Goal: Complete application form

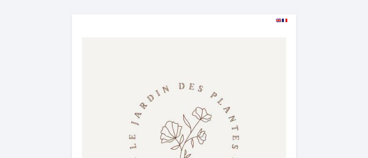
select select
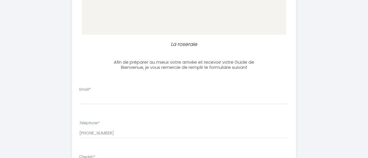
scroll to position [205, 0]
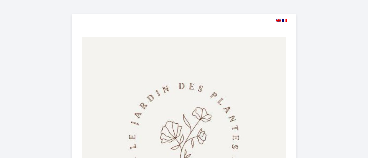
select select
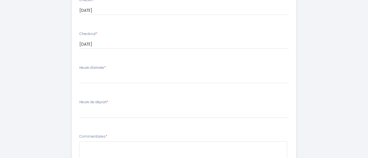
scroll to position [373, 0]
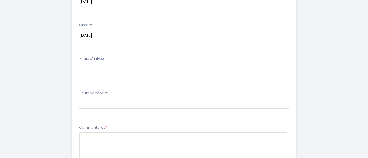
click at [102, 75] on li "Heure d'arrivée * 15:00 15:30 16:00 16:30 17:00 17:30 18:00 18:30 19:00 19:30 2…" at bounding box center [184, 68] width 224 height 31
click at [101, 72] on select "15:00 15:30 16:00 16:30 17:00 17:30 18:00 18:30 19:00 19:30 20:00 20:30 21:00 2…" at bounding box center [183, 69] width 209 height 11
select select "15:30"
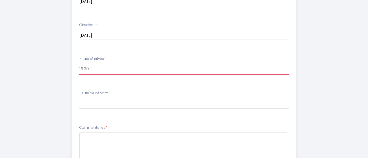
click at [79, 64] on select "15:00 15:30 16:00 16:30 17:00 17:30 18:00 18:30 19:00 19:30 20:00 20:30 21:00 2…" at bounding box center [183, 69] width 209 height 11
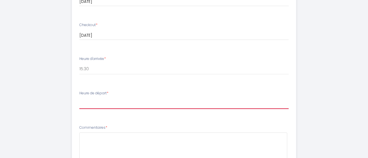
click at [103, 98] on select "00:00 00:30 01:00 01:30 02:00 02:30 03:00 03:30 04:00 04:30 05:00 05:30 06:00 0…" at bounding box center [183, 103] width 209 height 11
select select "10:00"
click at [79, 98] on select "00:00 00:30 01:00 01:30 02:00 02:30 03:00 03:30 04:00 04:30 05:00 05:30 06:00 0…" at bounding box center [183, 103] width 209 height 11
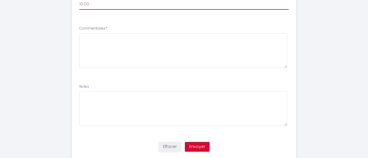
scroll to position [479, 0]
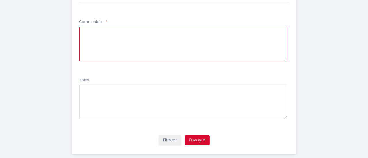
click at [111, 39] on textarea at bounding box center [183, 44] width 208 height 35
type textarea "J'ai hâte dý être."
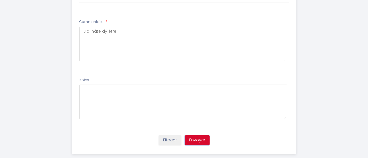
click at [194, 141] on button "Envoyer" at bounding box center [197, 141] width 25 height 10
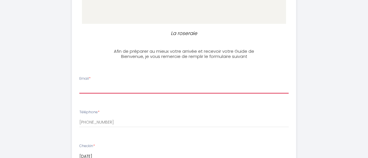
scroll to position [217, 0]
click at [84, 88] on input "Email *" at bounding box center [183, 89] width 209 height 10
type input "florentien.reineke@gmail.com"
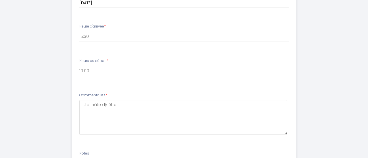
scroll to position [407, 0]
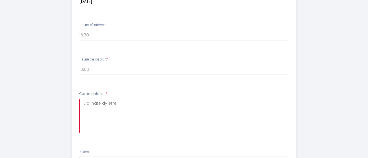
click at [124, 104] on textarea "J'ai hâte dý être." at bounding box center [183, 116] width 208 height 35
type textarea "J'ai hâte dý être. Je prévois d'arriver entre 15 en 16 heures."
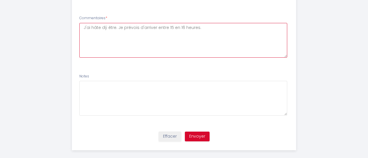
scroll to position [483, 0]
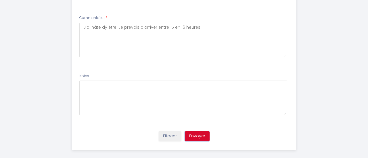
click at [202, 137] on button "Envoyer" at bounding box center [197, 137] width 25 height 10
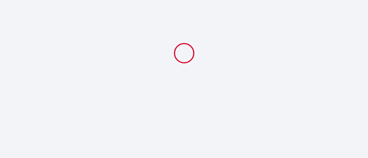
select select "15:30"
select select "10:00"
